Goal: Task Accomplishment & Management: Manage account settings

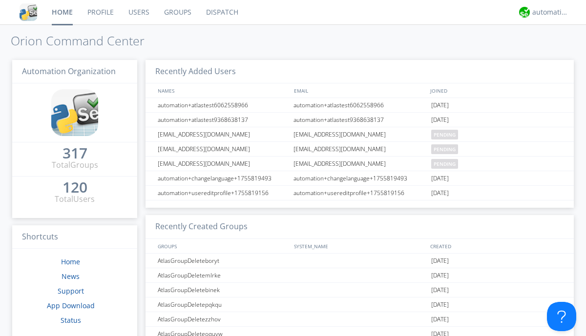
click at [138, 12] on link "Users" at bounding box center [139, 12] width 36 height 24
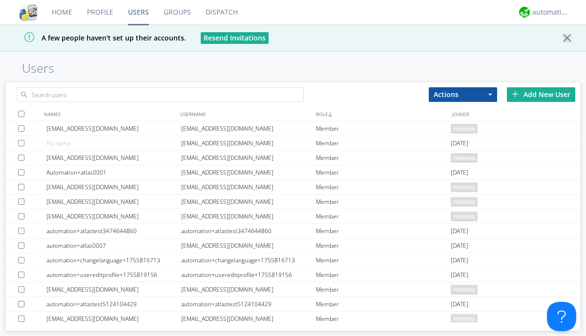
click at [541, 94] on div "Add New User" at bounding box center [540, 94] width 68 height 15
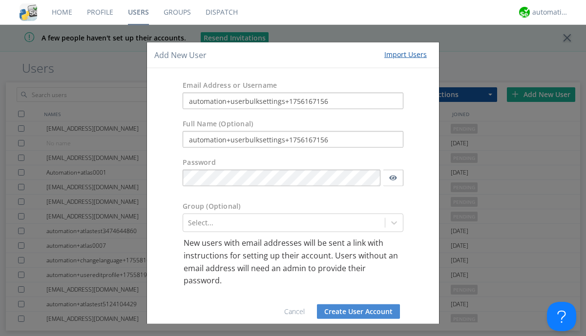
click at [354, 311] on button "Create User Account" at bounding box center [358, 311] width 83 height 15
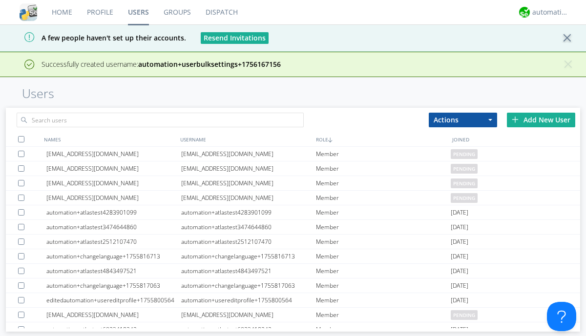
click at [541, 120] on div "Add New User" at bounding box center [540, 120] width 68 height 15
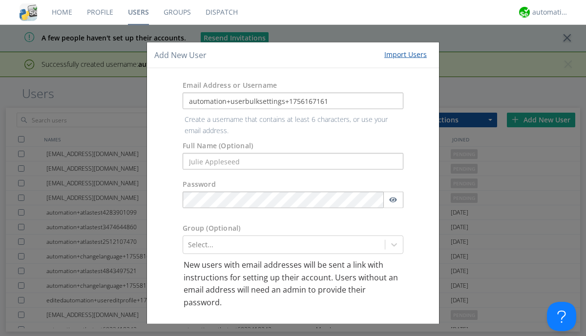
type input "automation+userbulksettings+1756167161"
click at [354, 326] on button "Create User Account" at bounding box center [358, 333] width 83 height 15
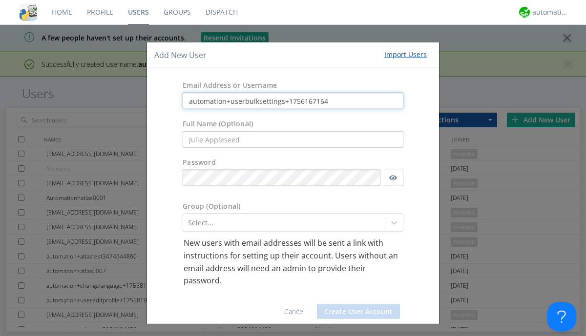
type input "automation+userbulksettings+1756167164"
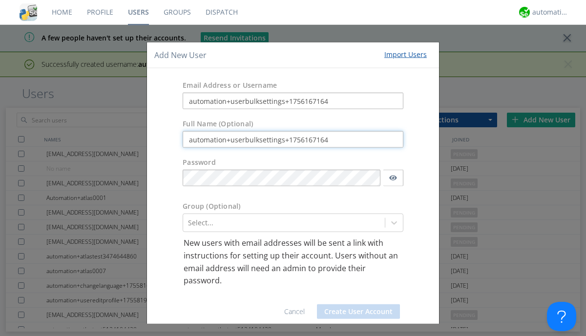
type input "automation+userbulksettings+1756167164"
click at [354, 311] on button "Create User Account" at bounding box center [358, 311] width 83 height 15
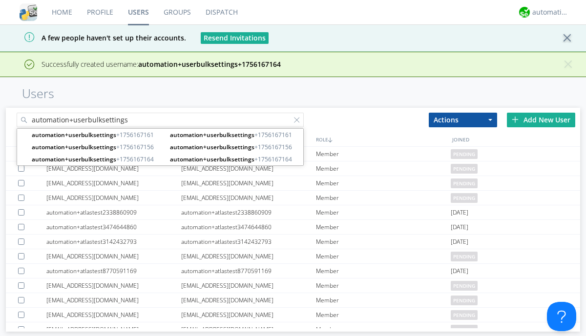
type input "automation+userbulksettings"
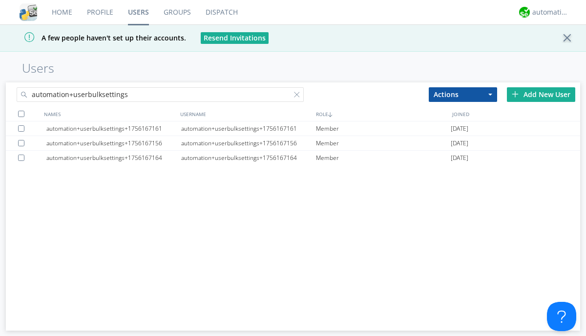
click at [21, 114] on div at bounding box center [21, 114] width 6 height 6
click at [463, 94] on button "Actions" at bounding box center [462, 94] width 68 height 15
click at [0, 0] on link "Edit Settings" at bounding box center [0, 0] width 0 height 0
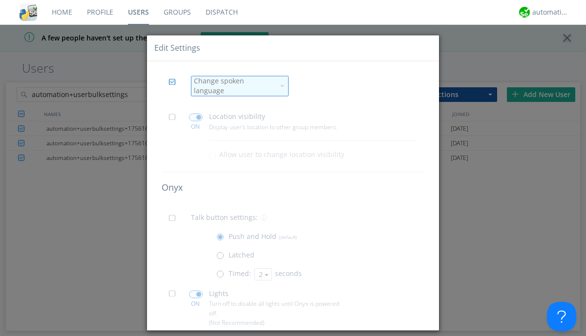
click at [233, 82] on div "Change spoken language" at bounding box center [234, 87] width 81 height 20
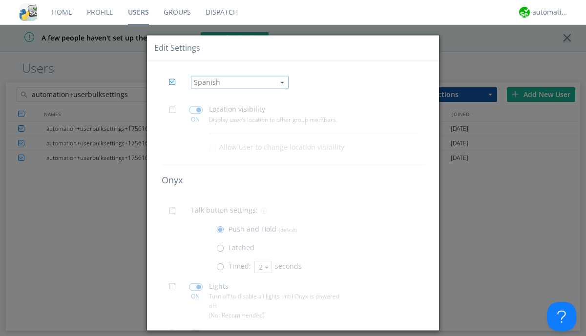
click at [175, 113] on span at bounding box center [175, 112] width 12 height 12
click at [0, 0] on input "checkbox" at bounding box center [0, 0] width 0 height 0
click at [195, 110] on span at bounding box center [196, 110] width 14 height 8
click at [0, 0] on input "checkbox" at bounding box center [0, 0] width 0 height 0
click at [175, 214] on span at bounding box center [175, 214] width 12 height 12
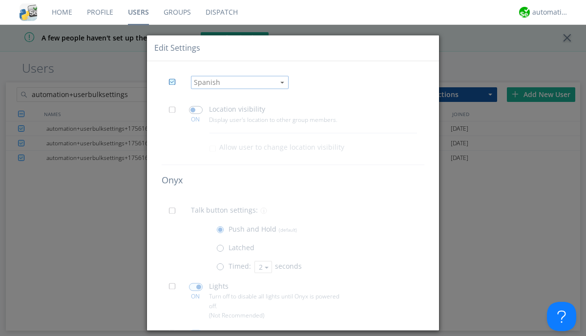
click at [0, 0] on input "checkbox" at bounding box center [0, 0] width 0 height 0
click at [222, 269] on span at bounding box center [222, 269] width 12 height 12
click at [0, 0] on input "radio" at bounding box center [0, 0] width 0 height 0
click at [262, 267] on button "2" at bounding box center [263, 268] width 18 height 12
click at [0, 0] on link "3" at bounding box center [0, 0] width 0 height 0
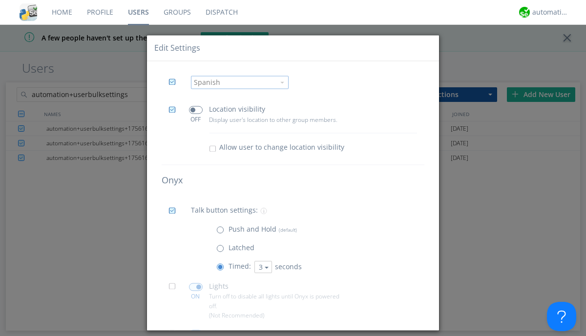
click at [175, 290] on span at bounding box center [175, 290] width 12 height 12
click at [0, 0] on input "checkbox" at bounding box center [0, 0] width 0 height 0
click at [195, 287] on span at bounding box center [196, 288] width 14 height 8
click at [0, 0] on input "checkbox" at bounding box center [0, 0] width 0 height 0
click at [175, 330] on span at bounding box center [175, 336] width 12 height 12
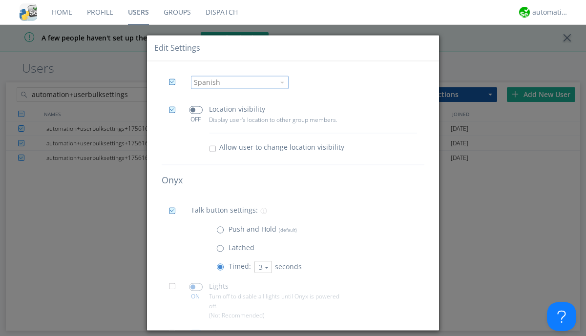
click at [0, 0] on input "checkbox" at bounding box center [0, 0] width 0 height 0
click at [195, 330] on span at bounding box center [196, 334] width 14 height 8
click at [0, 0] on input "checkbox" at bounding box center [0, 0] width 0 height 0
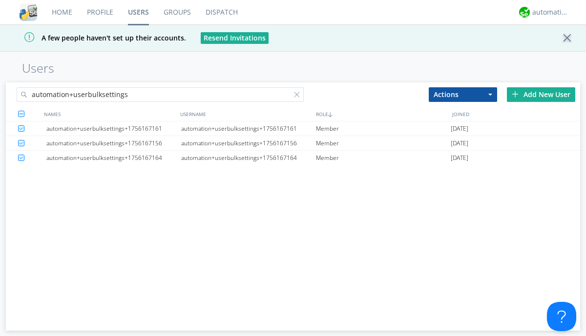
click at [138, 12] on link "Users" at bounding box center [139, 12] width 36 height 24
click at [299, 96] on div at bounding box center [299, 97] width 10 height 10
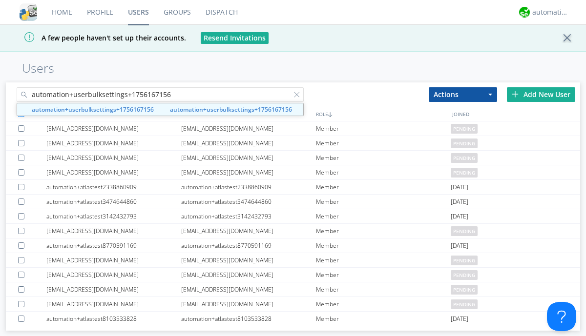
type input "automation+userbulksettings+1756167156"
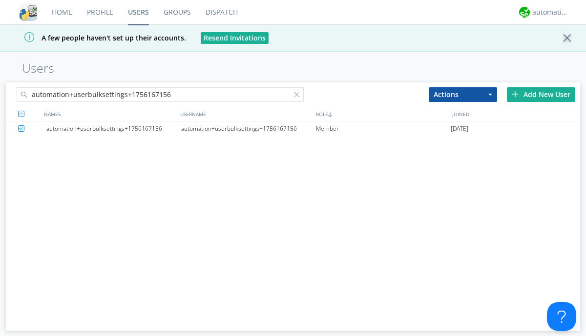
click at [248, 128] on div "automation+userbulksettings+1756167156" at bounding box center [248, 129] width 135 height 15
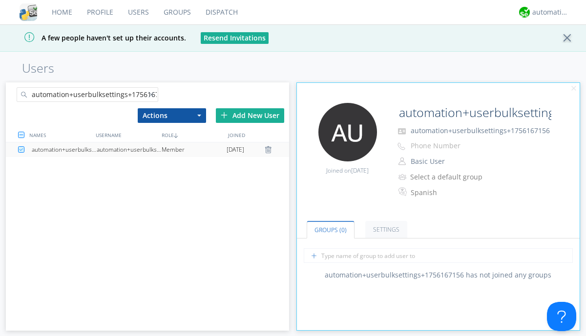
click at [385, 230] on link "Settings" at bounding box center [386, 229] width 42 height 17
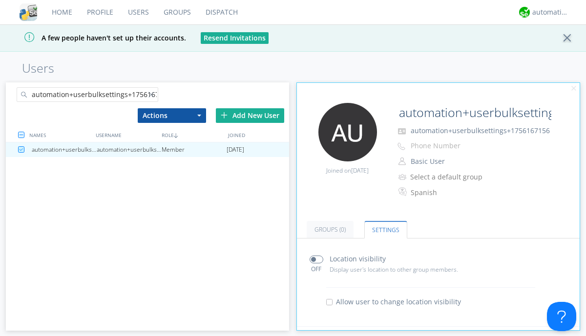
scroll to position [192, 0]
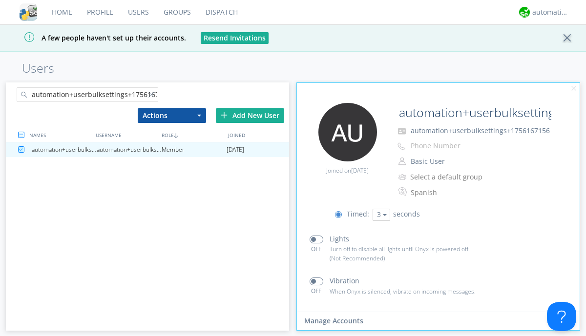
click at [153, 96] on div at bounding box center [153, 97] width 10 height 10
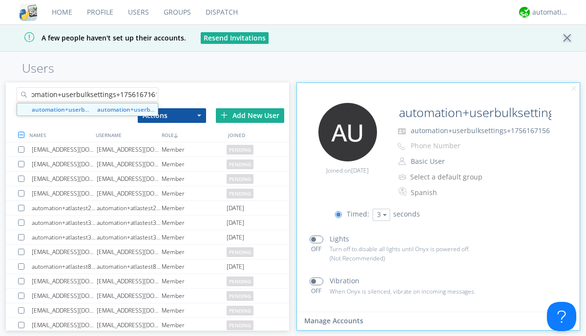
type input "automation+userbulksettings+1756167161"
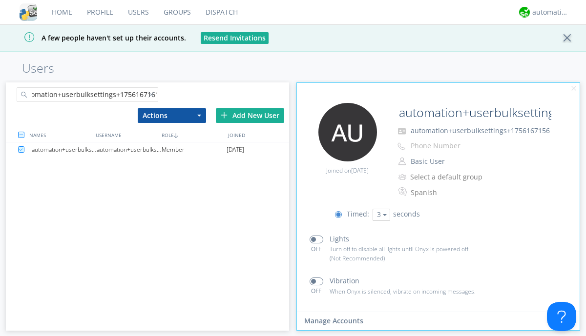
click at [129, 149] on div "automation+userbulksettings+1756167161" at bounding box center [129, 149] width 65 height 15
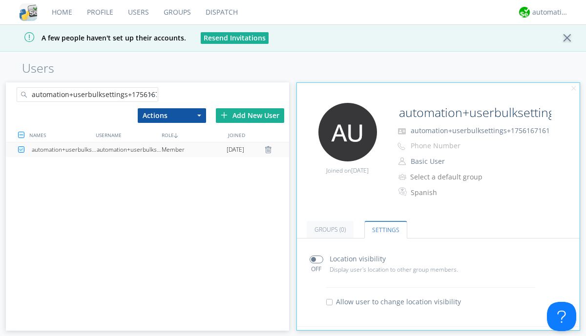
scroll to position [192, 0]
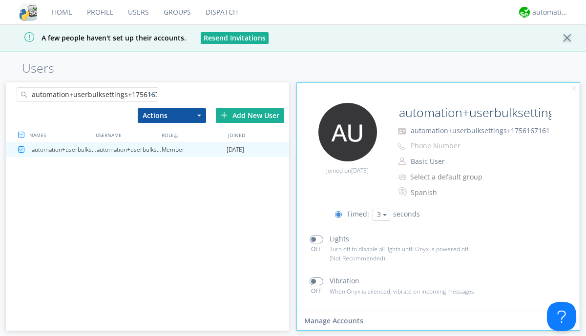
click at [153, 96] on div at bounding box center [153, 97] width 10 height 10
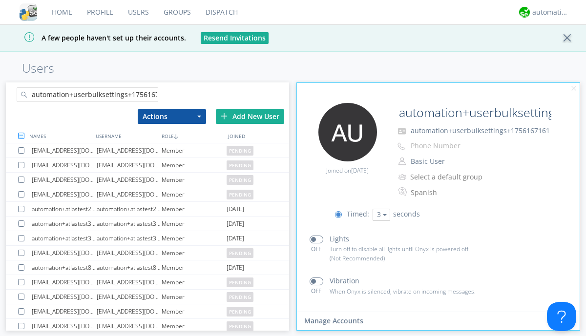
scroll to position [0, 12]
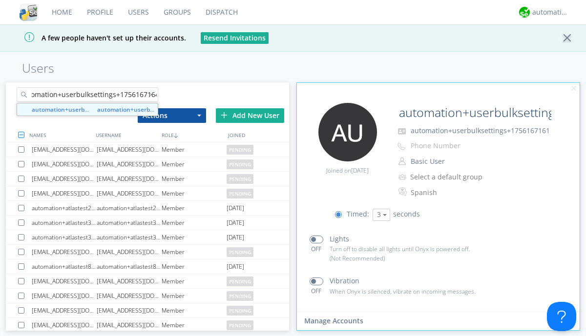
type input "automation+userbulksettings+1756167164"
